Goal: Task Accomplishment & Management: Use online tool/utility

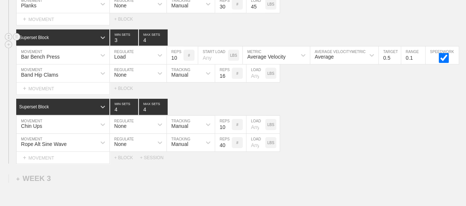
scroll to position [1145, 0]
click at [295, 44] on div "Superset Block 3 MIN SETS 4 MAX SETS" at bounding box center [241, 37] width 450 height 16
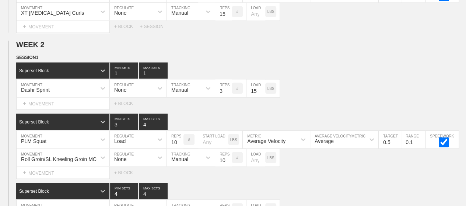
scroll to position [0, 0]
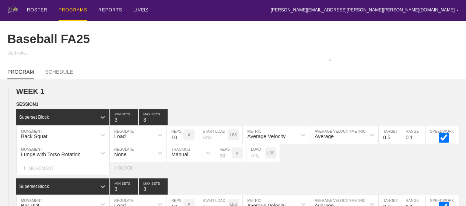
click at [78, 9] on div "PROGRAMS" at bounding box center [73, 10] width 29 height 21
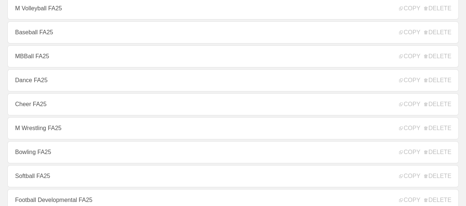
scroll to position [103, 0]
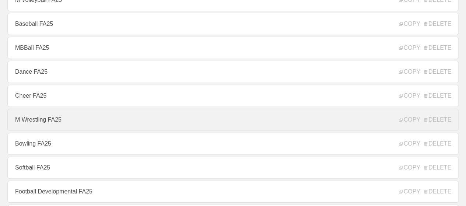
click at [72, 122] on link "M Wrestling FA25" at bounding box center [233, 120] width 452 height 22
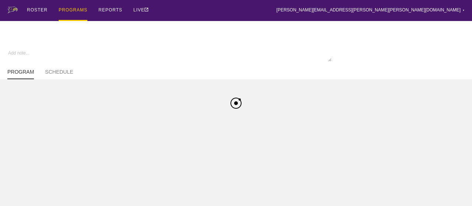
type textarea "x"
type input "M Wrestling FA25"
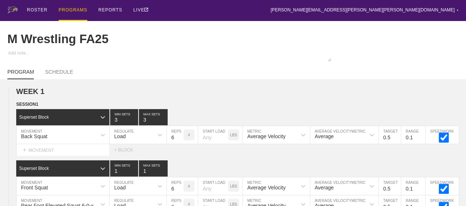
click at [249, 11] on div "ROSTER PROGRAMS REPORTS LIVE [PERSON_NAME][EMAIL_ADDRESS][PERSON_NAME][PERSON_N…" at bounding box center [233, 10] width 452 height 21
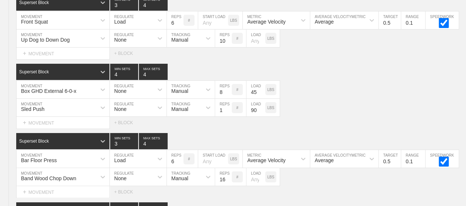
scroll to position [1279, 0]
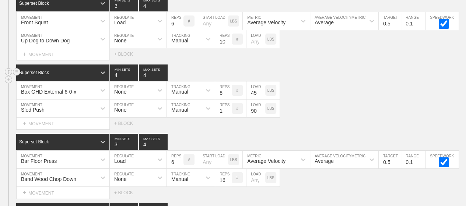
click at [333, 74] on div "Superset Block 4 MIN SETS 4 MAX SETS" at bounding box center [241, 73] width 450 height 16
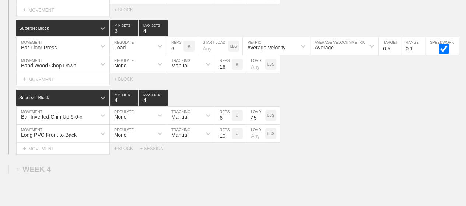
scroll to position [1397, 0]
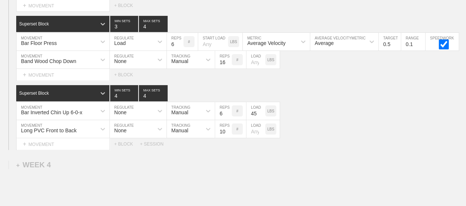
click at [333, 74] on div "Select... MOVEMENT + MOVEMENT + BLOCK" at bounding box center [233, 75] width 466 height 12
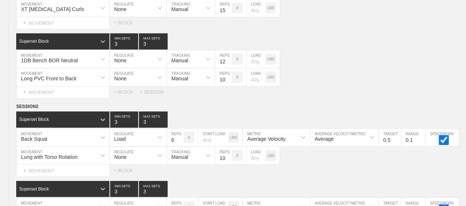
scroll to position [0, 0]
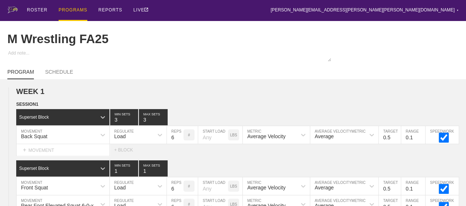
click at [64, 13] on div "PROGRAMS" at bounding box center [73, 10] width 29 height 21
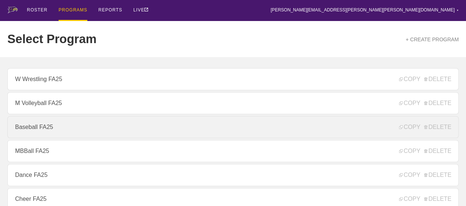
click at [93, 129] on link "Baseball FA25" at bounding box center [233, 127] width 452 height 22
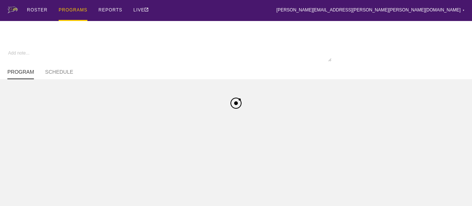
type textarea "x"
type input "Baseball FA25"
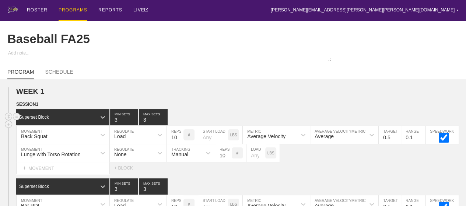
click at [244, 121] on div "Superset Block 3 MIN SETS 3 MAX SETS" at bounding box center [241, 117] width 450 height 16
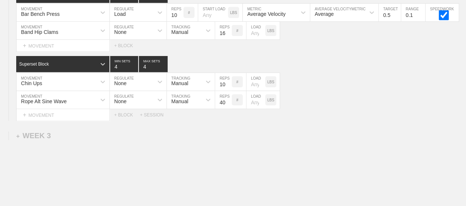
scroll to position [1189, 0]
